Goal: Check status

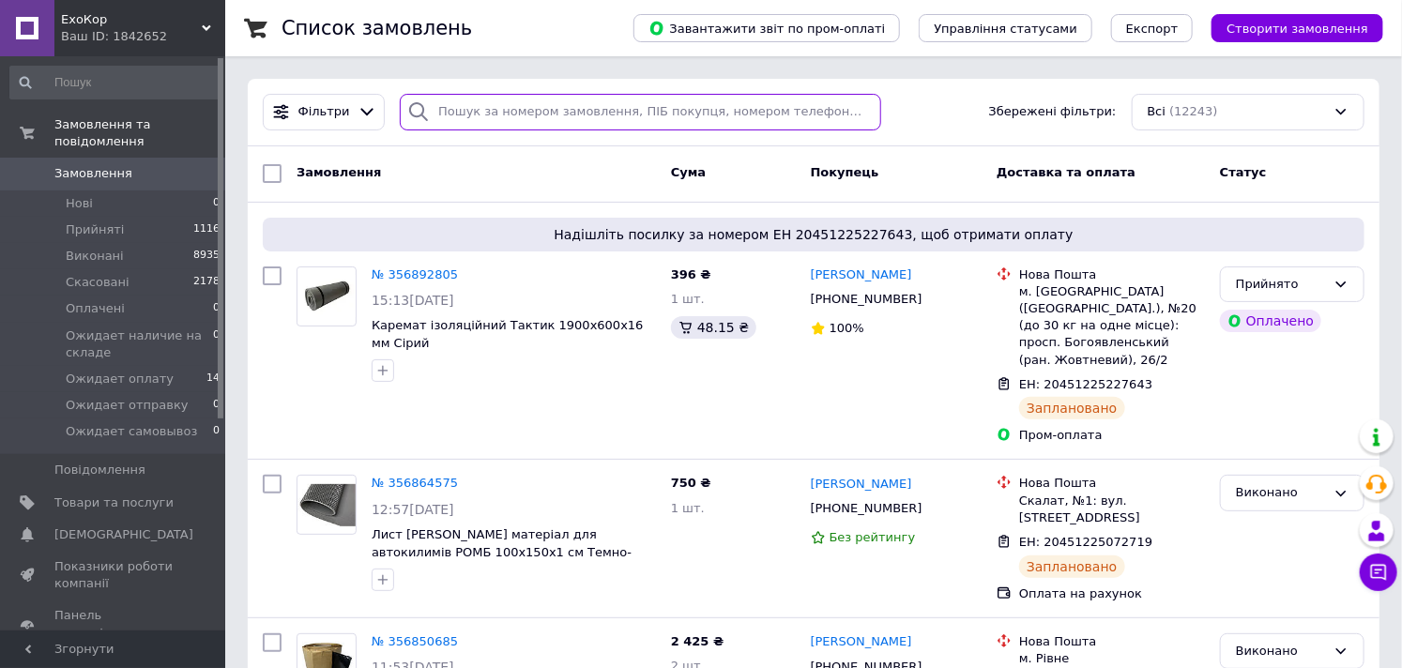
click at [502, 114] on input "search" at bounding box center [640, 112] width 481 height 37
paste input "380668793764"
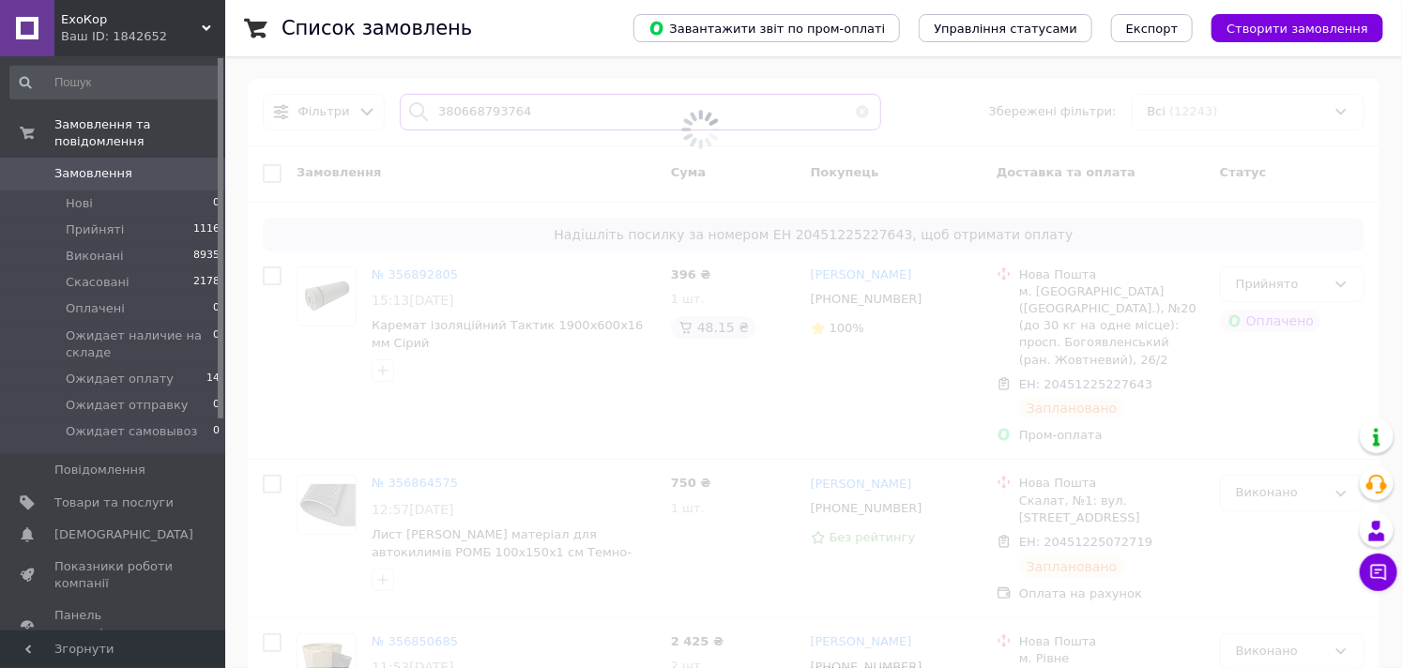
type input "380668793764"
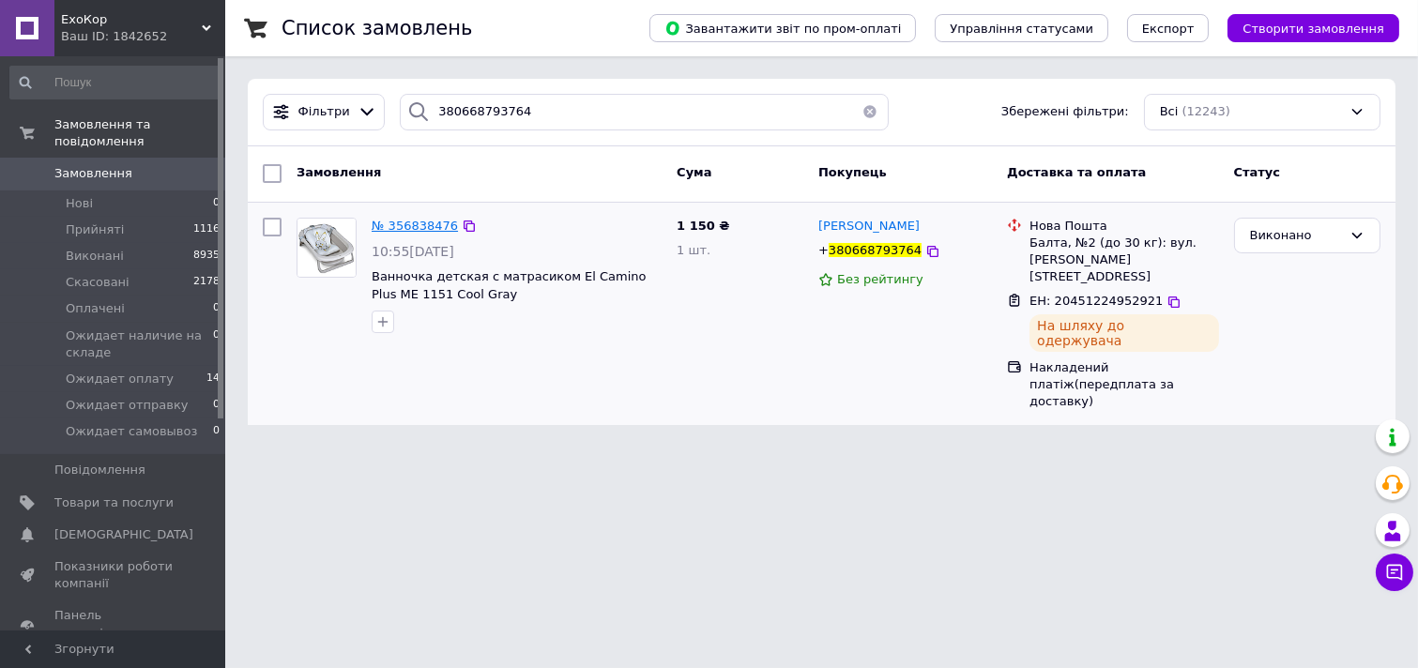
click at [416, 223] on span "№ 356838476" at bounding box center [415, 226] width 86 height 14
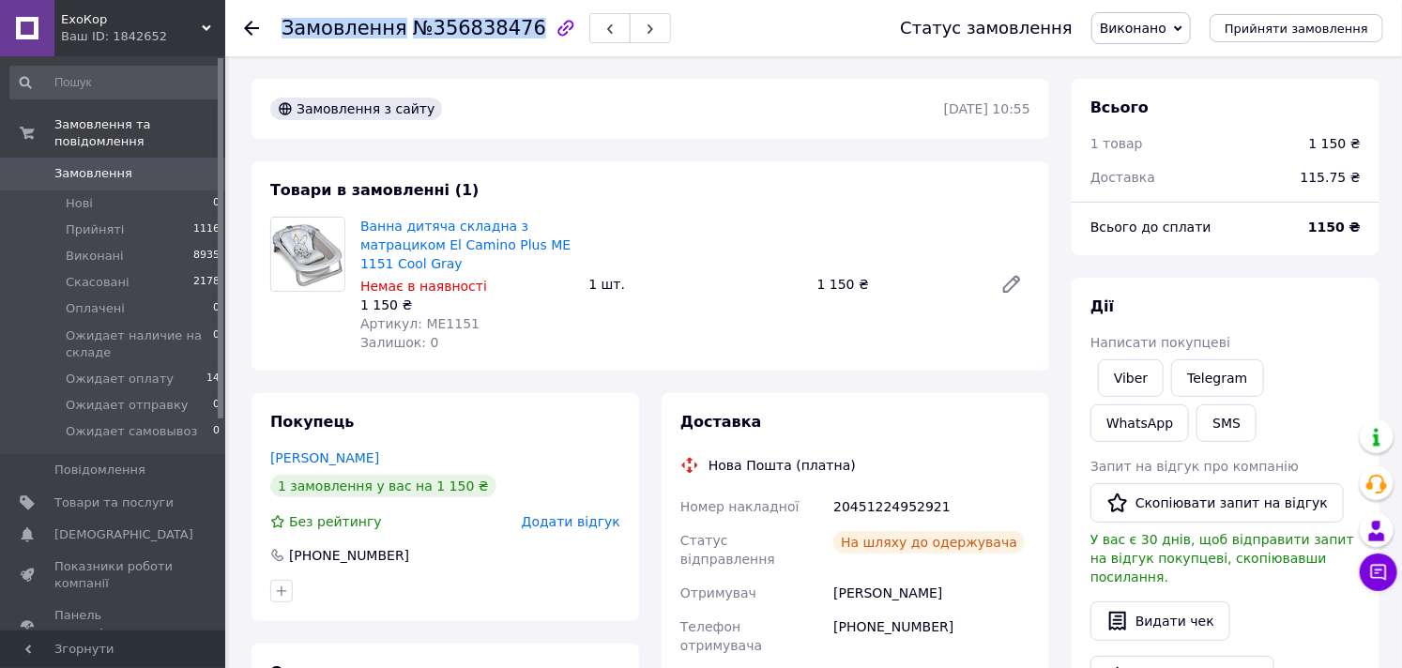
drag, startPoint x: 283, startPoint y: 22, endPoint x: 513, endPoint y: 25, distance: 229.9
click at [513, 25] on h1 "Замовлення №356838476" at bounding box center [414, 28] width 265 height 23
copy h1 "Замовлення №356838476"
